Goal: Task Accomplishment & Management: Manage account settings

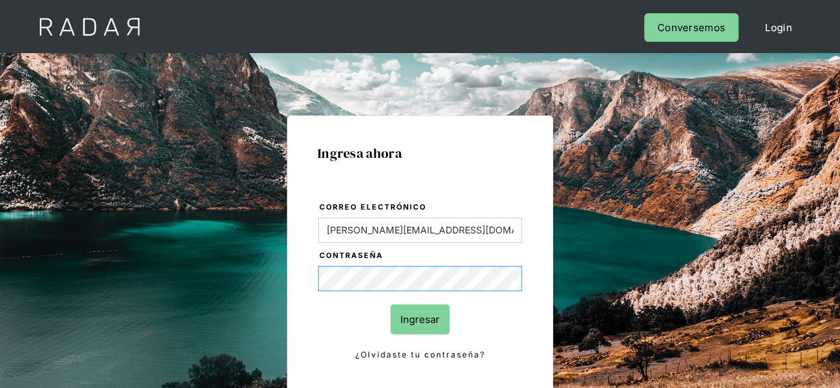
click at [280, 261] on div "Ingresa ahora Correo electrónico [PERSON_NAME][EMAIL_ADDRESS][DOMAIN_NAME] Cont…" at bounding box center [420, 299] width 624 height 413
drag, startPoint x: 449, startPoint y: 232, endPoint x: 253, endPoint y: 232, distance: 196.5
click at [253, 232] on div "Ingresa ahora Correo electrónico [PERSON_NAME][EMAIL_ADDRESS][DOMAIN_NAME] Cont…" at bounding box center [420, 299] width 624 height 413
type input "[PERSON_NAME][EMAIL_ADDRESS][PERSON_NAME][DOMAIN_NAME]"
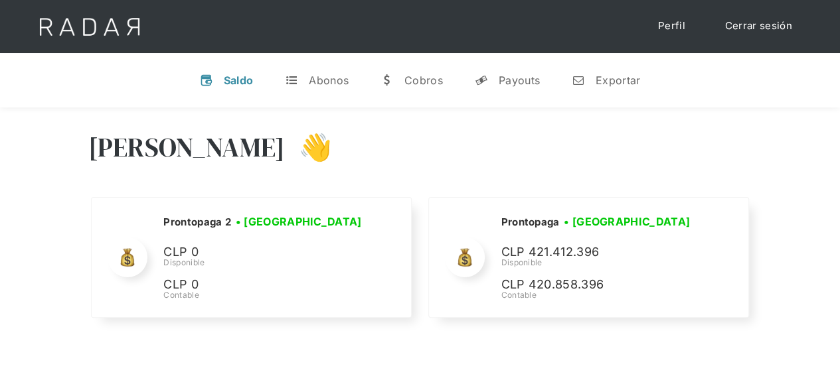
drag, startPoint x: 737, startPoint y: 29, endPoint x: 713, endPoint y: 21, distance: 25.4
click at [737, 29] on link "Cerrar sesión" at bounding box center [758, 26] width 94 height 26
